Goal: Find specific page/section: Find specific page/section

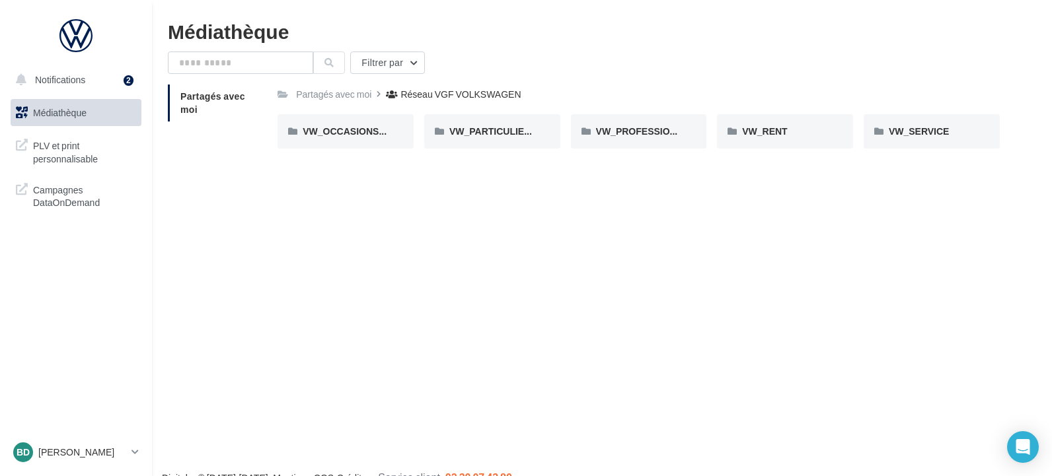
click at [54, 108] on span "Médiathèque" at bounding box center [60, 112] width 54 height 11
click at [77, 156] on span "PLV et print personnalisable" at bounding box center [84, 151] width 103 height 28
